Goal: Entertainment & Leisure: Consume media (video, audio)

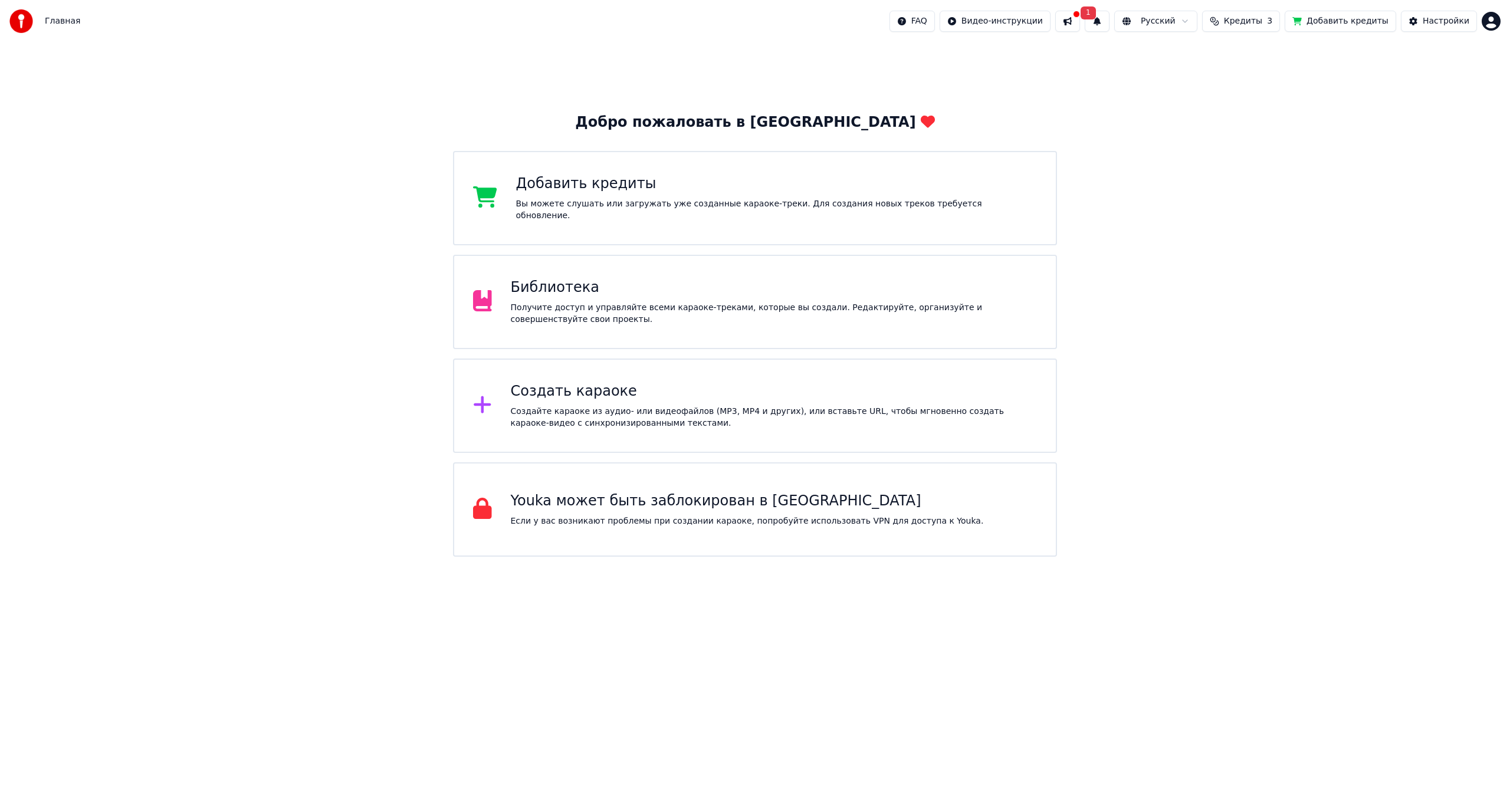
click at [644, 307] on div "Получите доступ и управляйте всеми караоке-треками, которые вы создали. Редакти…" at bounding box center [774, 313] width 527 height 23
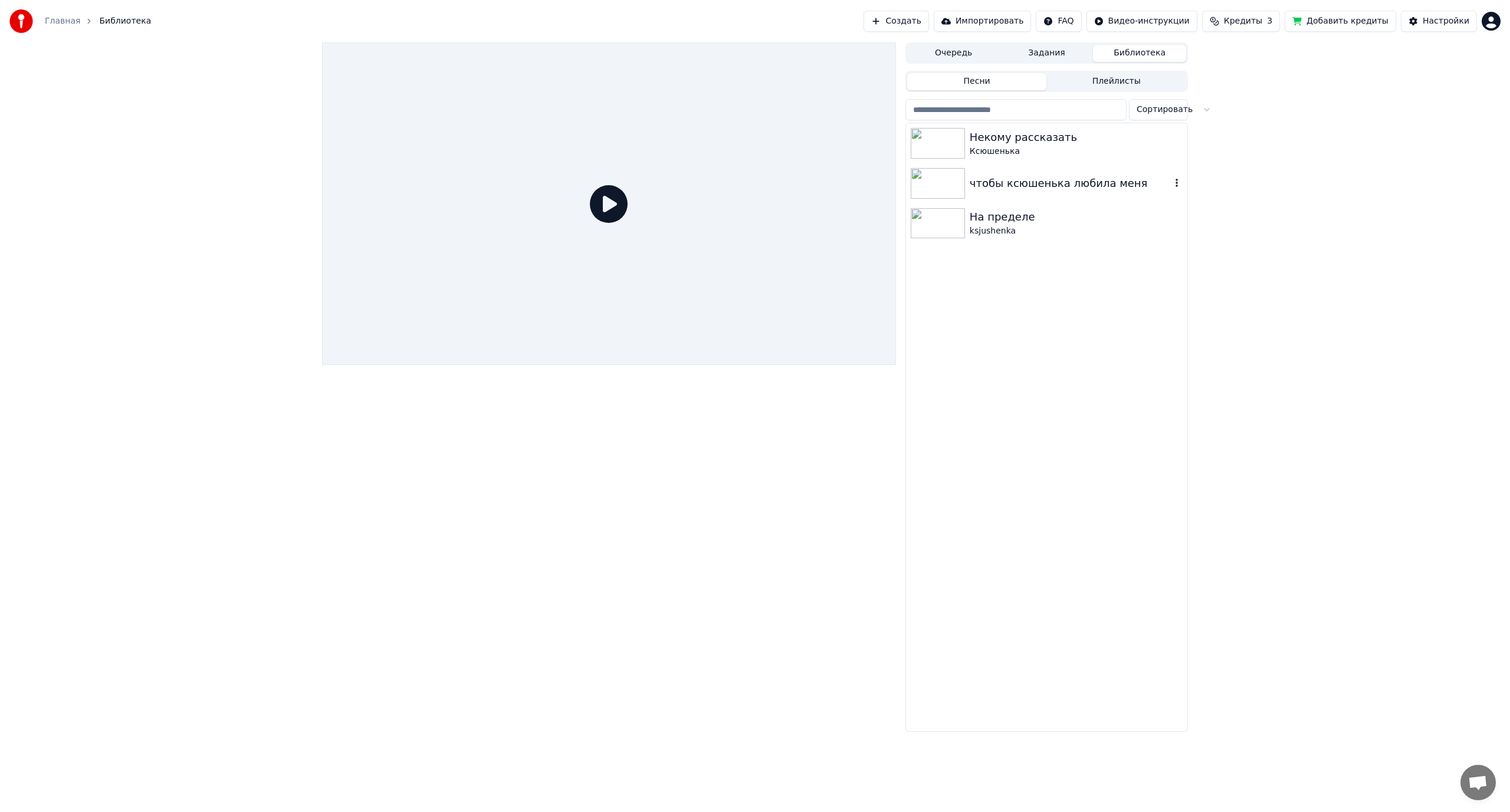
click at [946, 189] on img at bounding box center [937, 183] width 54 height 31
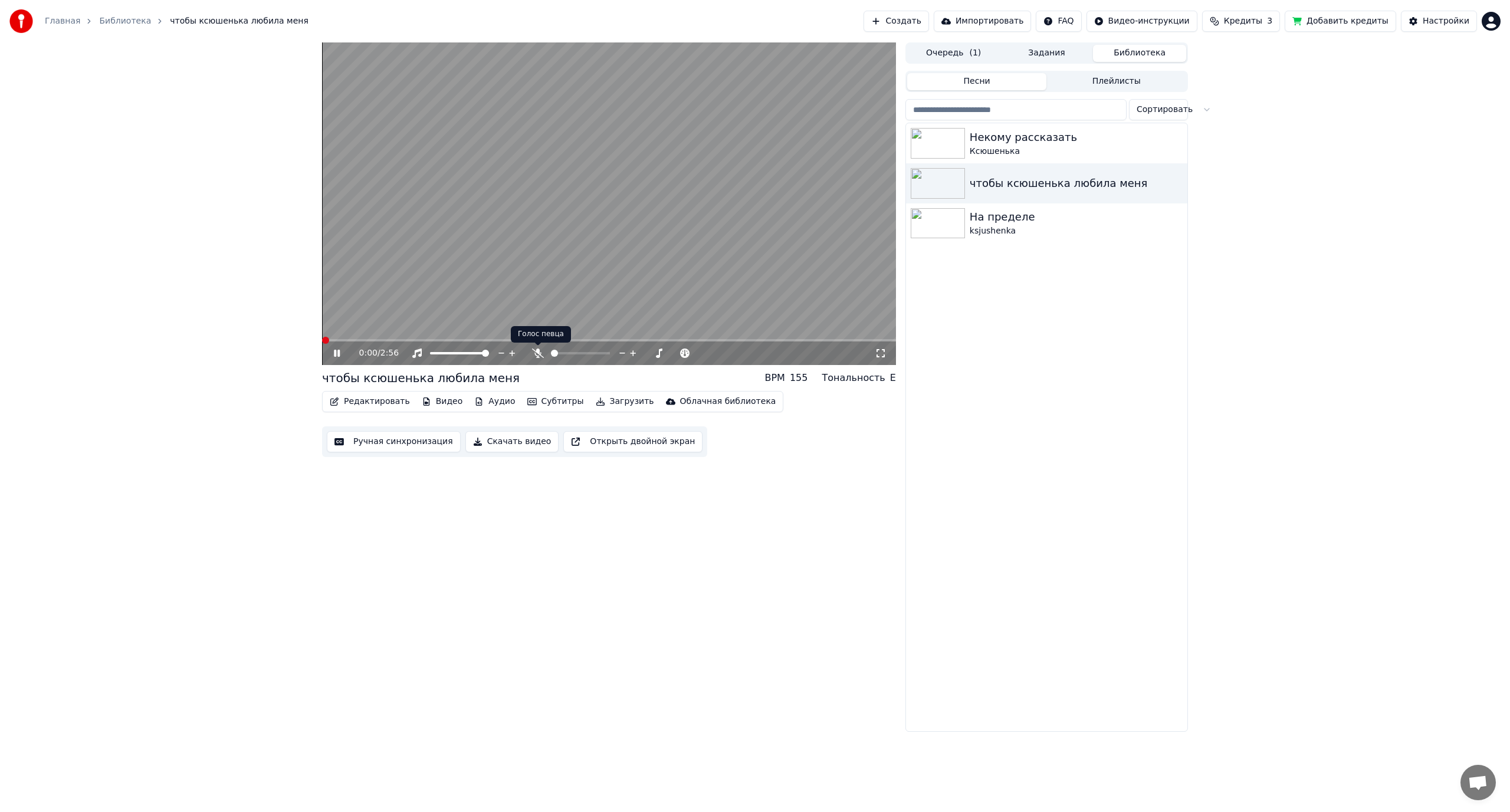
click at [536, 356] on icon at bounding box center [538, 353] width 12 height 10
click at [343, 339] on span at bounding box center [609, 341] width 574 height 3
click at [403, 340] on span at bounding box center [609, 341] width 574 height 3
click at [537, 352] on icon at bounding box center [538, 353] width 7 height 10
click at [339, 356] on icon at bounding box center [345, 353] width 28 height 10
